Goal: Task Accomplishment & Management: Use online tool/utility

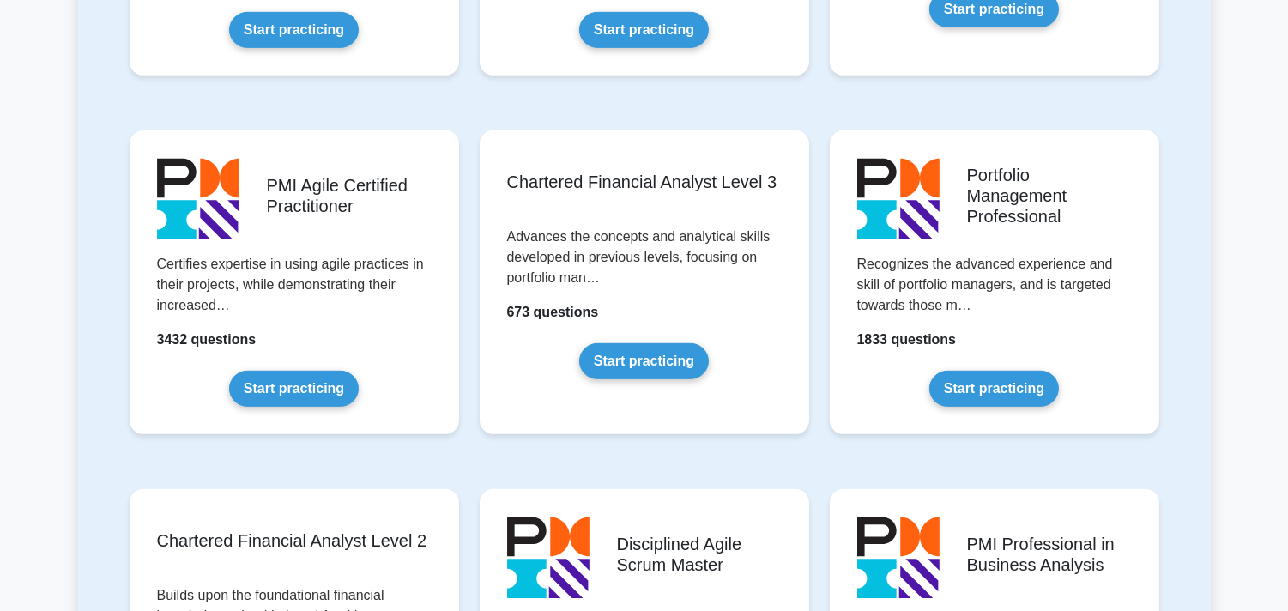
scroll to position [1713, 0]
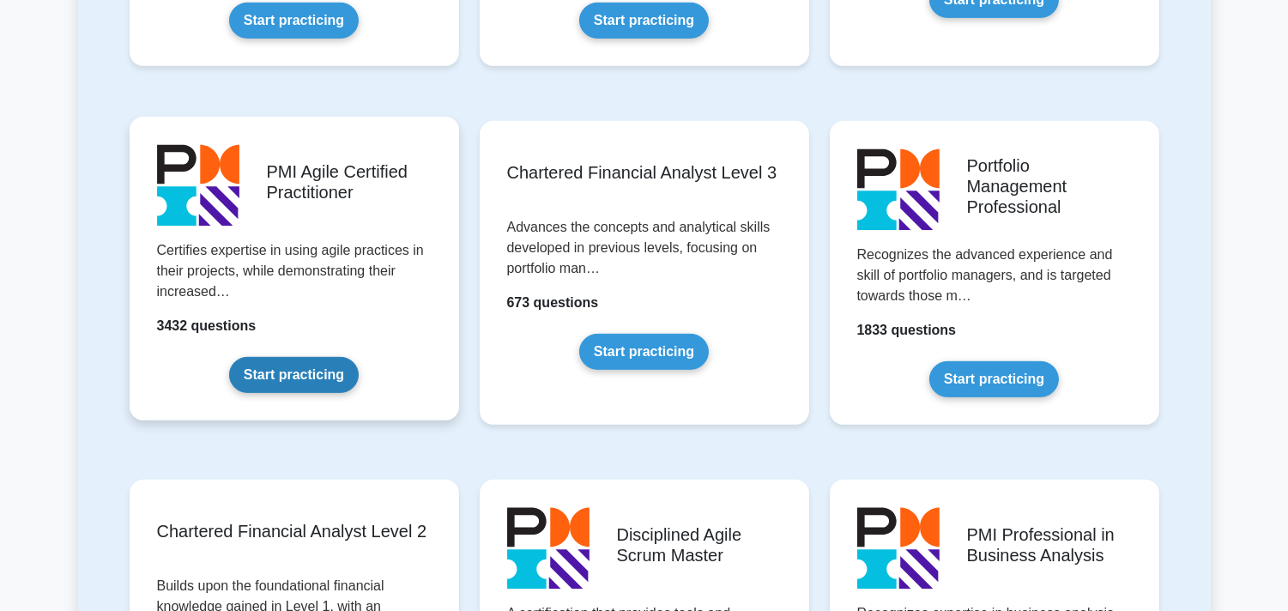
click at [359, 357] on link "Start practicing" at bounding box center [294, 375] width 130 height 36
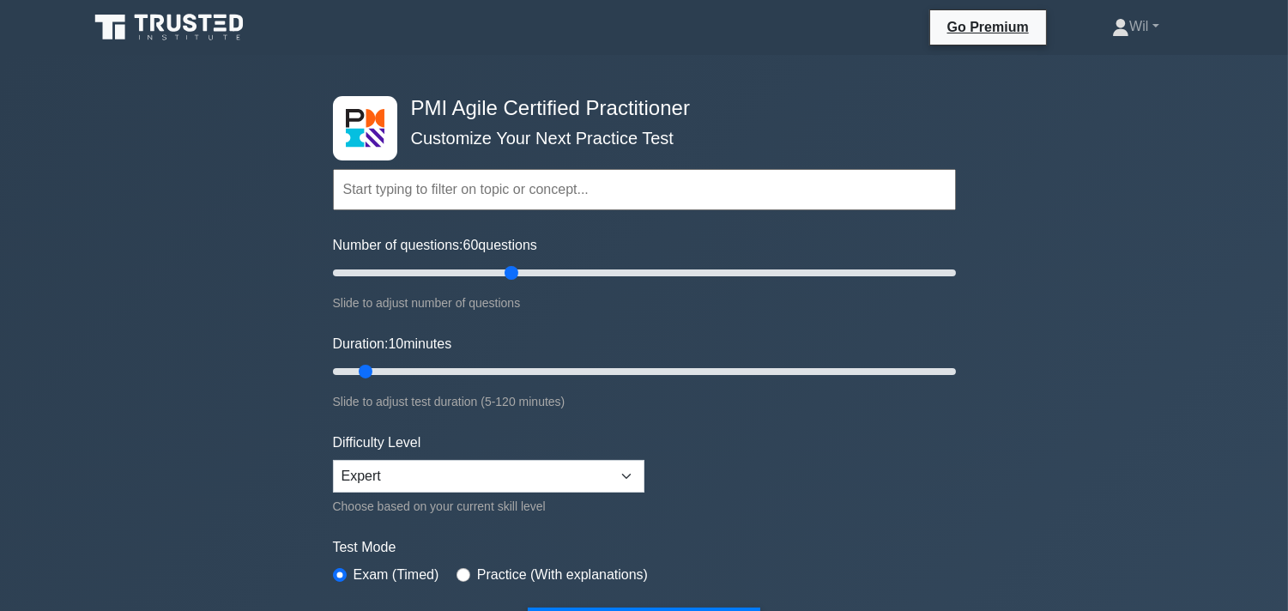
drag, startPoint x: 355, startPoint y: 267, endPoint x: 508, endPoint y: 271, distance: 152.8
type input "60"
click at [508, 271] on input "Number of questions: 60 questions" at bounding box center [644, 273] width 623 height 21
drag, startPoint x: 366, startPoint y: 369, endPoint x: 674, endPoint y: 362, distance: 307.3
type input "70"
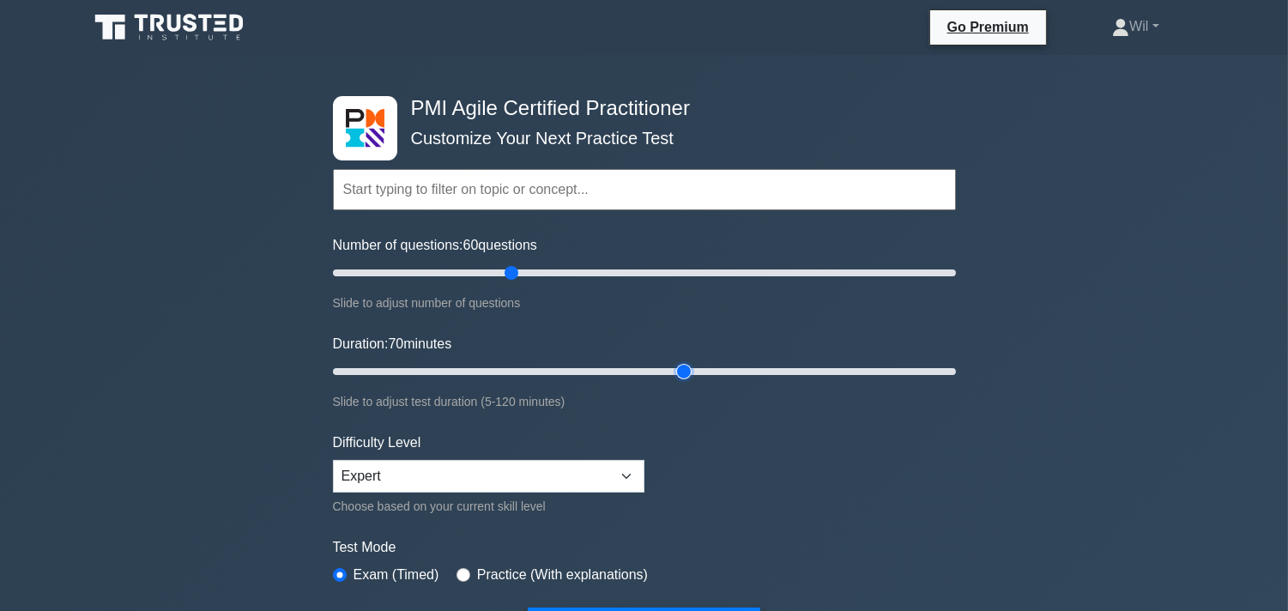
click at [674, 362] on input "Duration: 70 minutes" at bounding box center [644, 371] width 623 height 21
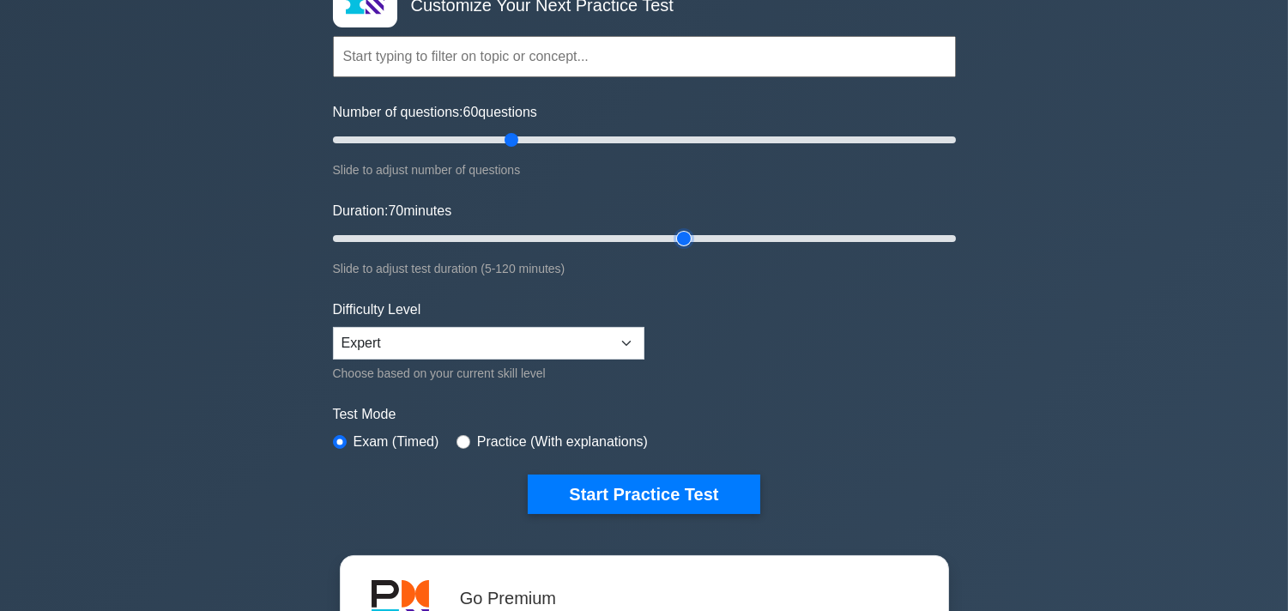
scroll to position [45, 0]
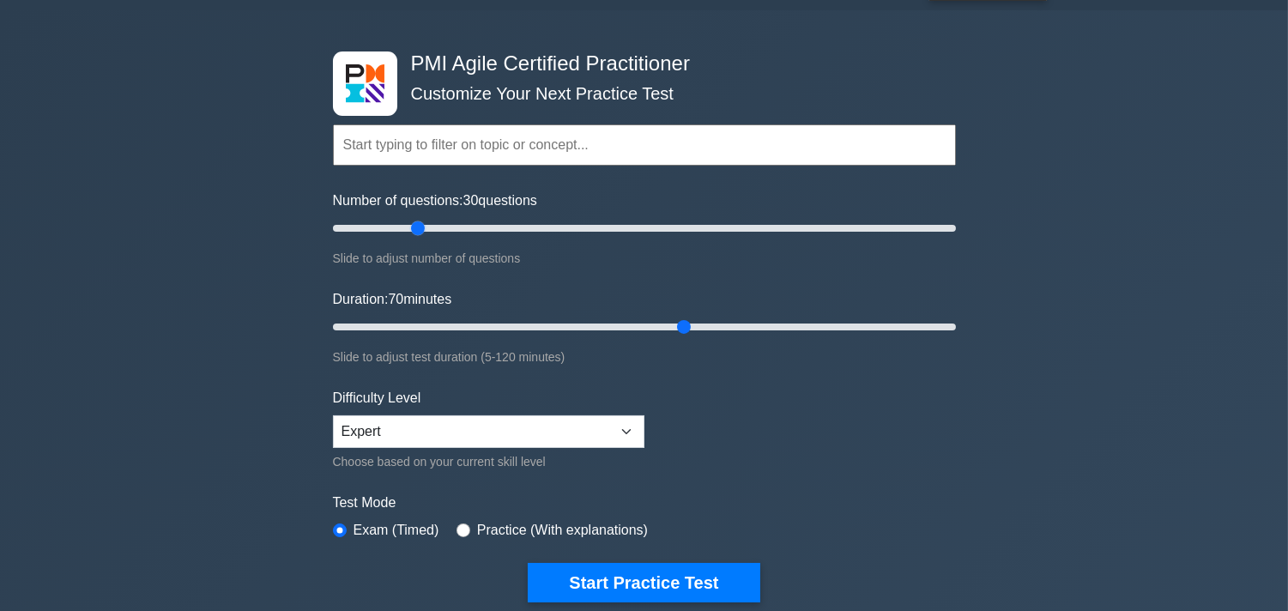
drag, startPoint x: 509, startPoint y: 220, endPoint x: 423, endPoint y: 227, distance: 86.2
type input "30"
click at [423, 227] on input "Number of questions: 30 questions" at bounding box center [644, 228] width 623 height 21
drag, startPoint x: 682, startPoint y: 321, endPoint x: 578, endPoint y: 322, distance: 103.8
click at [578, 322] on input "Duration: 50 minutes" at bounding box center [644, 327] width 623 height 21
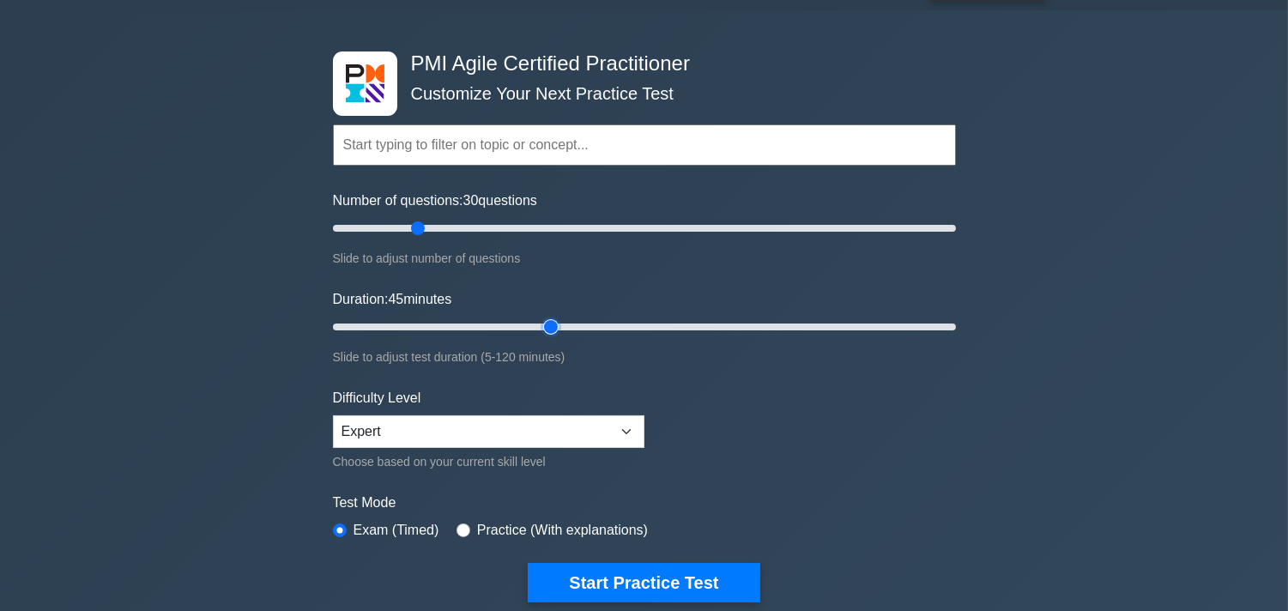
drag, startPoint x: 576, startPoint y: 328, endPoint x: 541, endPoint y: 328, distance: 35.2
type input "45"
click at [541, 328] on input "Duration: 45 minutes" at bounding box center [644, 327] width 623 height 21
click at [609, 423] on select "Beginner Intermediate Expert" at bounding box center [488, 431] width 311 height 33
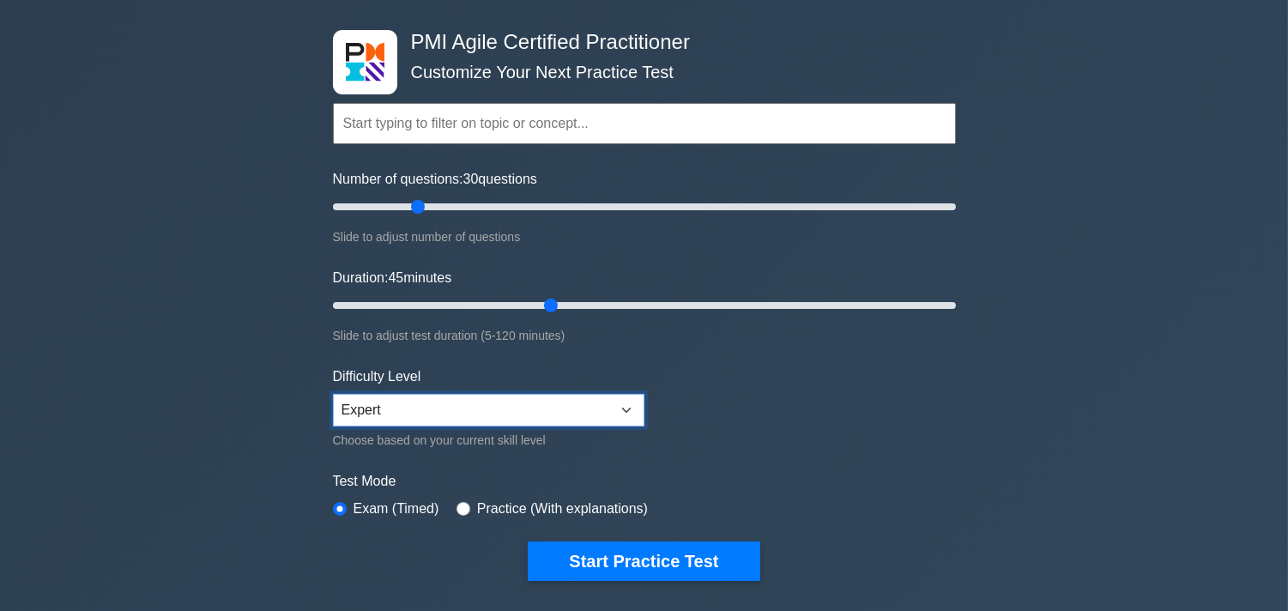
scroll to position [88, 0]
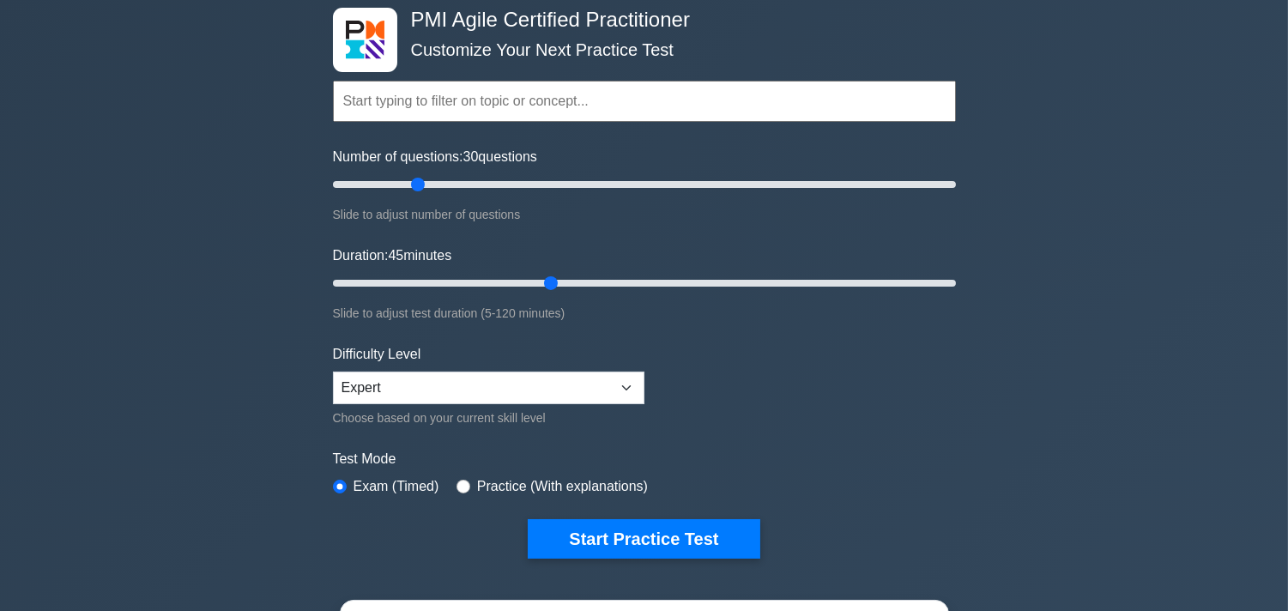
click at [610, 104] on input "text" at bounding box center [644, 101] width 623 height 41
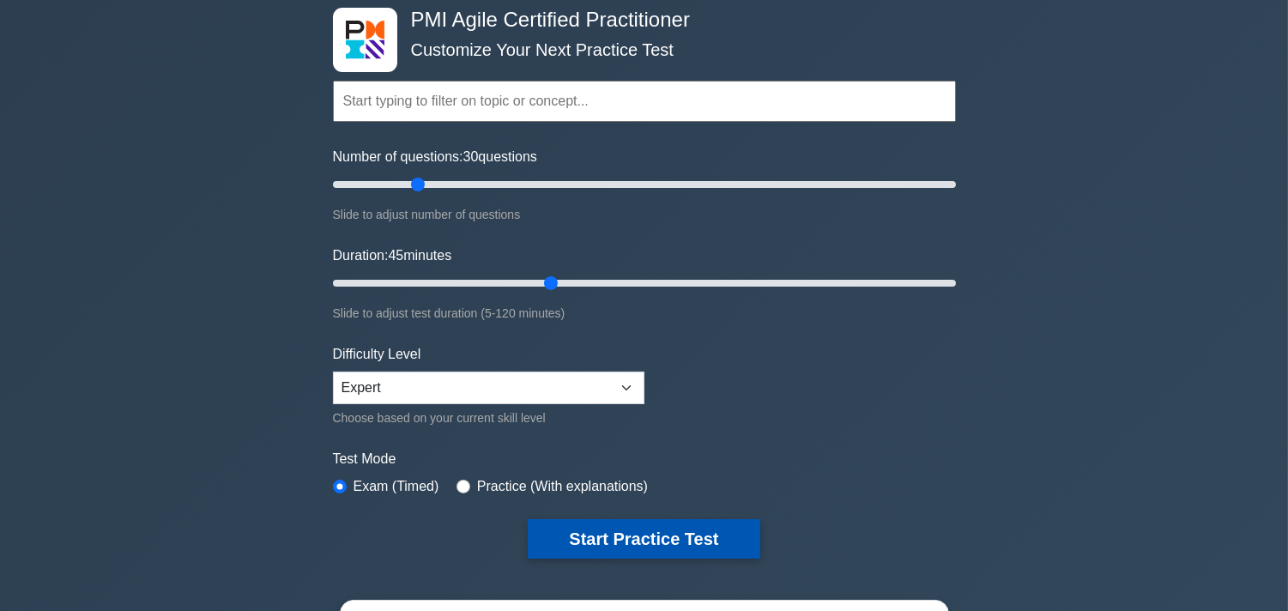
click at [642, 535] on button "Start Practice Test" at bounding box center [644, 538] width 232 height 39
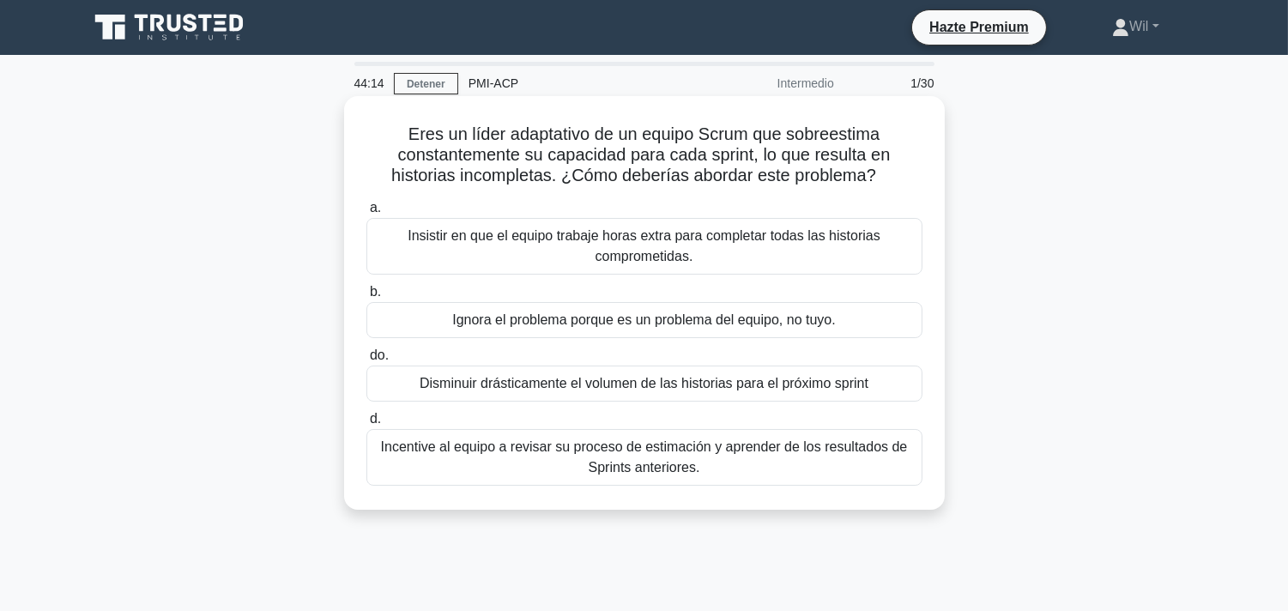
click at [525, 460] on font "Incentive al equipo a revisar su proceso de estimación y aprender de los result…" at bounding box center [644, 457] width 541 height 41
click at [366, 425] on input "d. Incentive al equipo a revisar su proceso de estimación y aprender de los res…" at bounding box center [366, 419] width 0 height 11
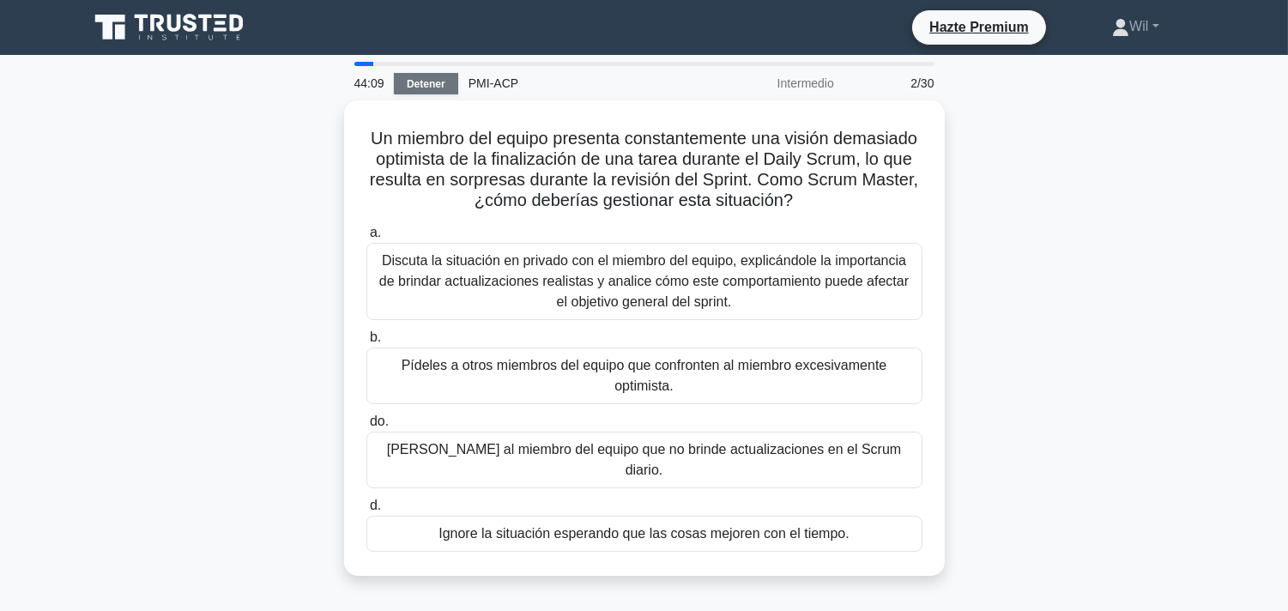
click at [434, 82] on font "Detener" at bounding box center [426, 84] width 39 height 12
